Goal: Task Accomplishment & Management: Manage account settings

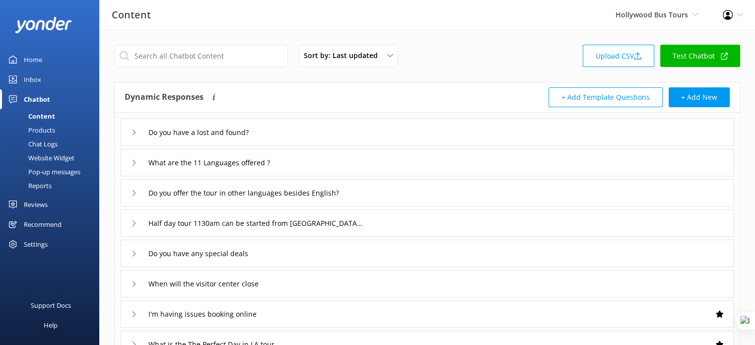
click at [54, 55] on link "Home" at bounding box center [49, 60] width 99 height 20
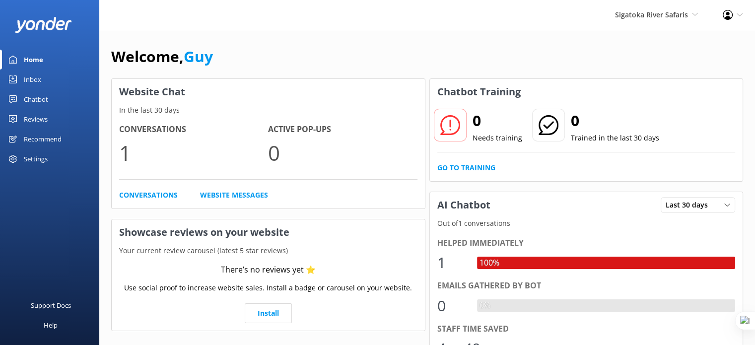
click at [44, 160] on div "Settings" at bounding box center [36, 159] width 24 height 20
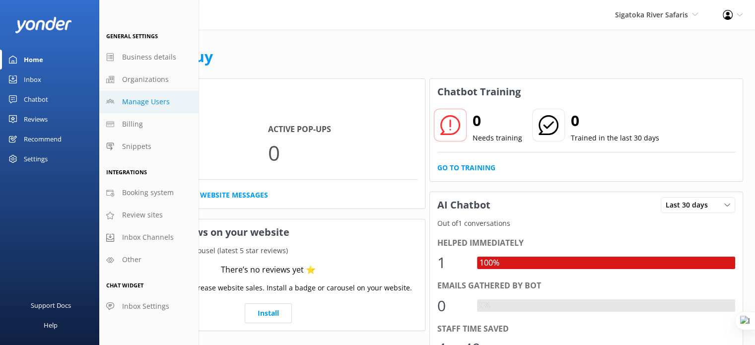
click at [142, 100] on span "Manage Users" at bounding box center [146, 101] width 48 height 11
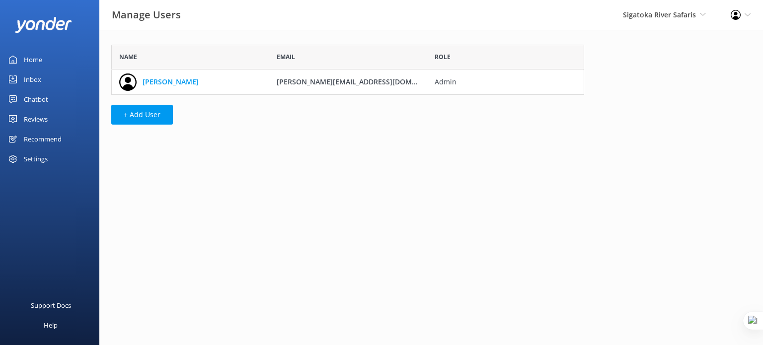
scroll to position [42, 465]
click at [146, 116] on button "+ Add User" at bounding box center [142, 115] width 62 height 20
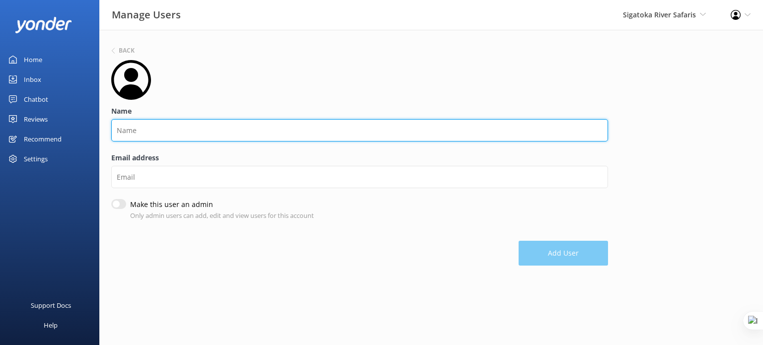
click at [240, 125] on input "Name" at bounding box center [359, 130] width 497 height 22
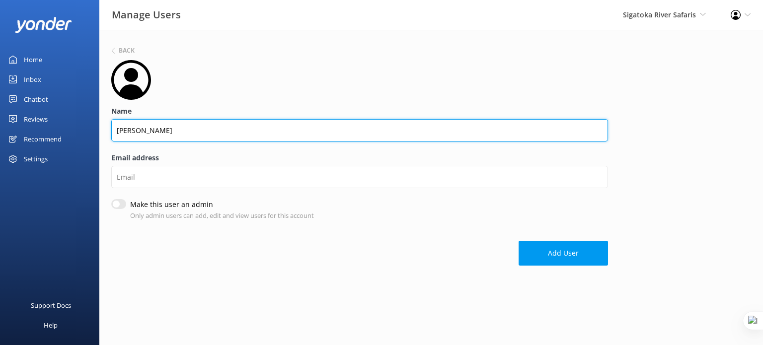
type input "Jay"
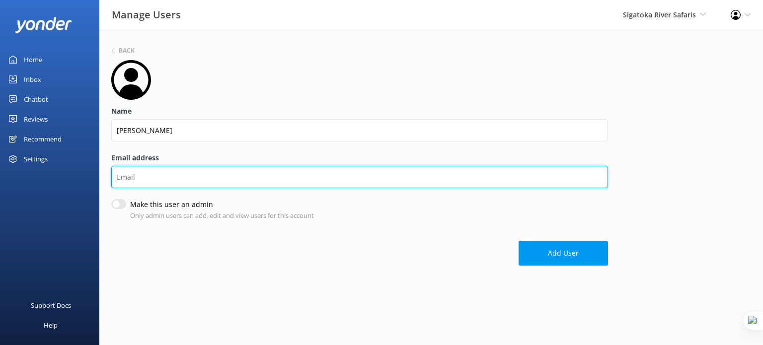
click at [199, 176] on input "Email address" at bounding box center [359, 177] width 497 height 22
paste input "jayhwhyte@gmail.com"
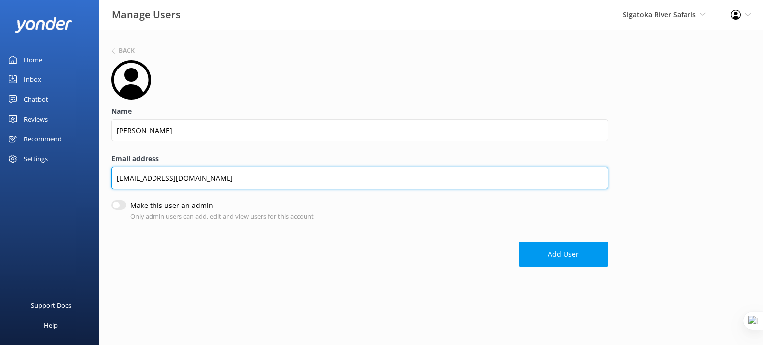
type input "jayhwhyte@gmail.com"
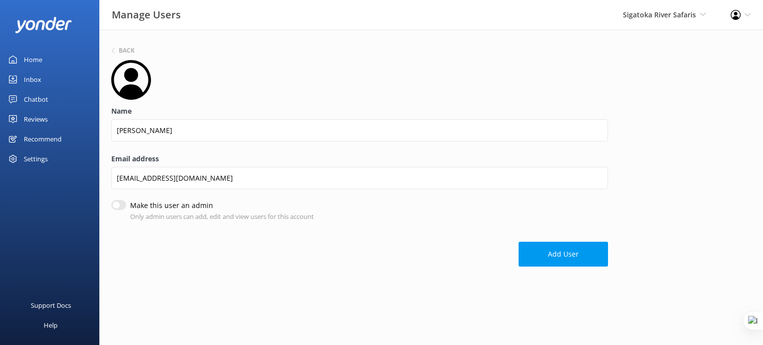
click at [116, 207] on input "Make this user an admin" at bounding box center [118, 205] width 15 height 10
checkbox input "true"
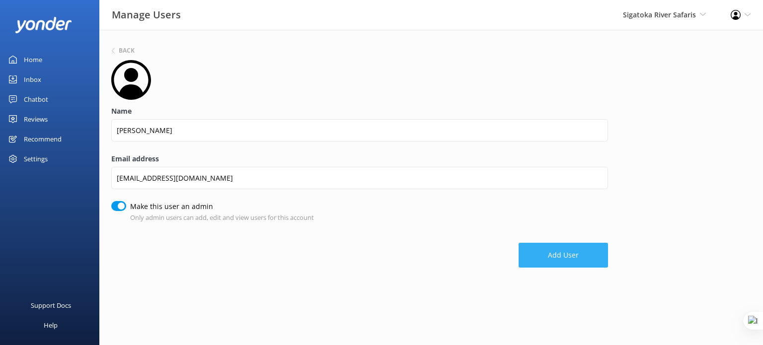
click at [540, 258] on button "Add User" at bounding box center [562, 255] width 89 height 25
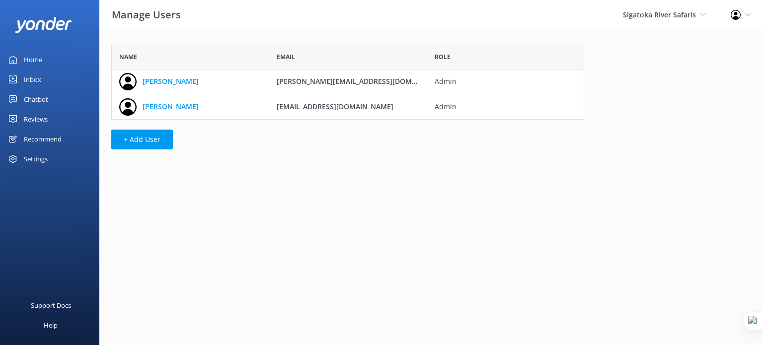
scroll to position [67, 465]
